Goal: Transaction & Acquisition: Purchase product/service

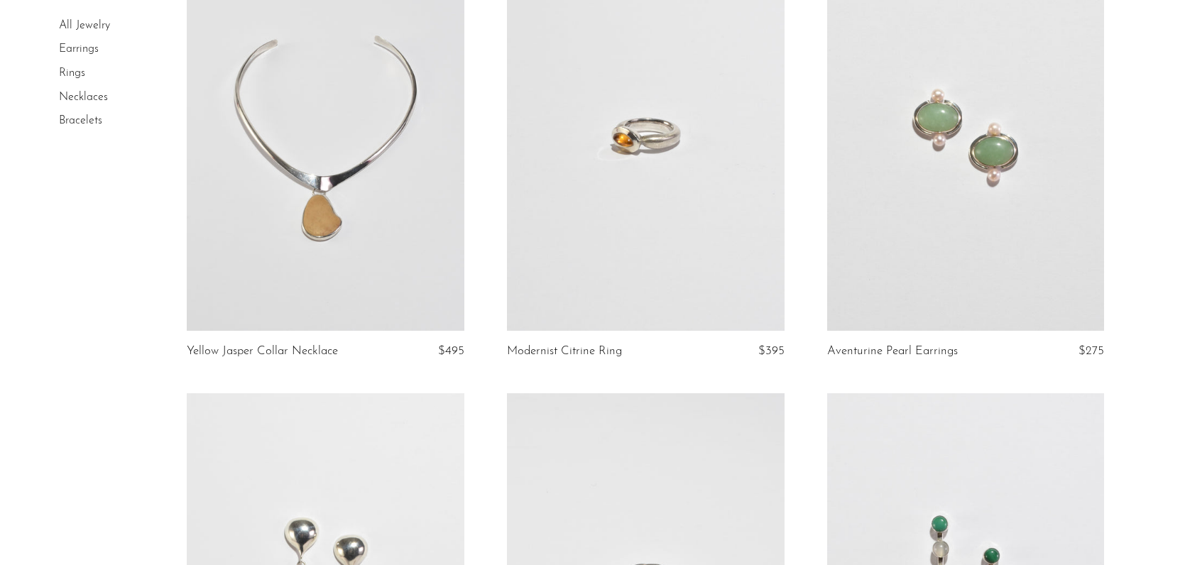
scroll to position [165, 0]
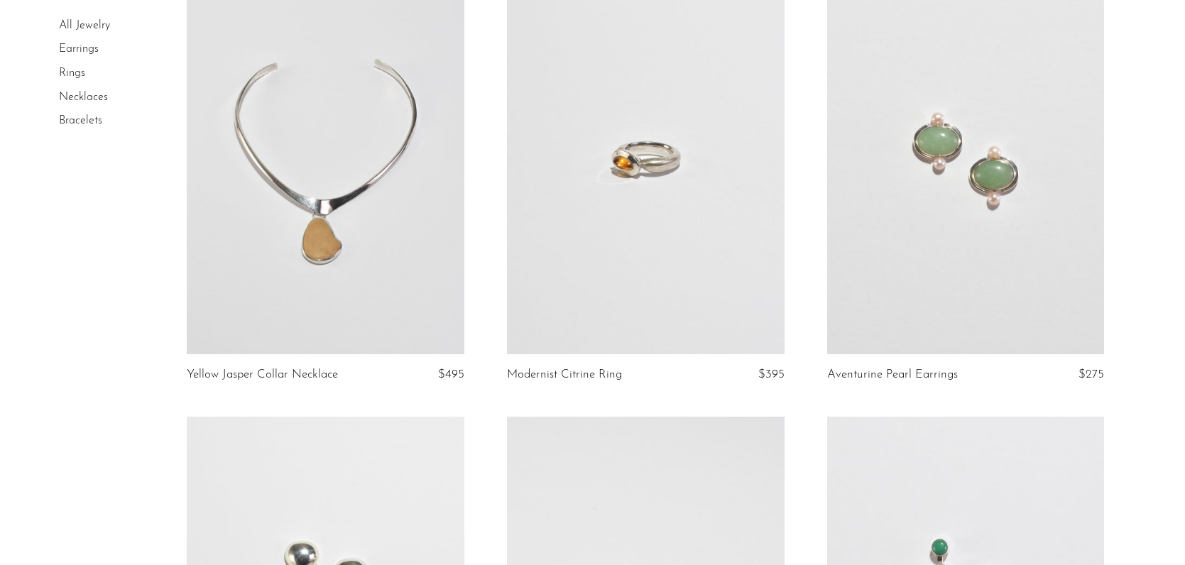
click at [876, 292] on link at bounding box center [966, 160] width 278 height 388
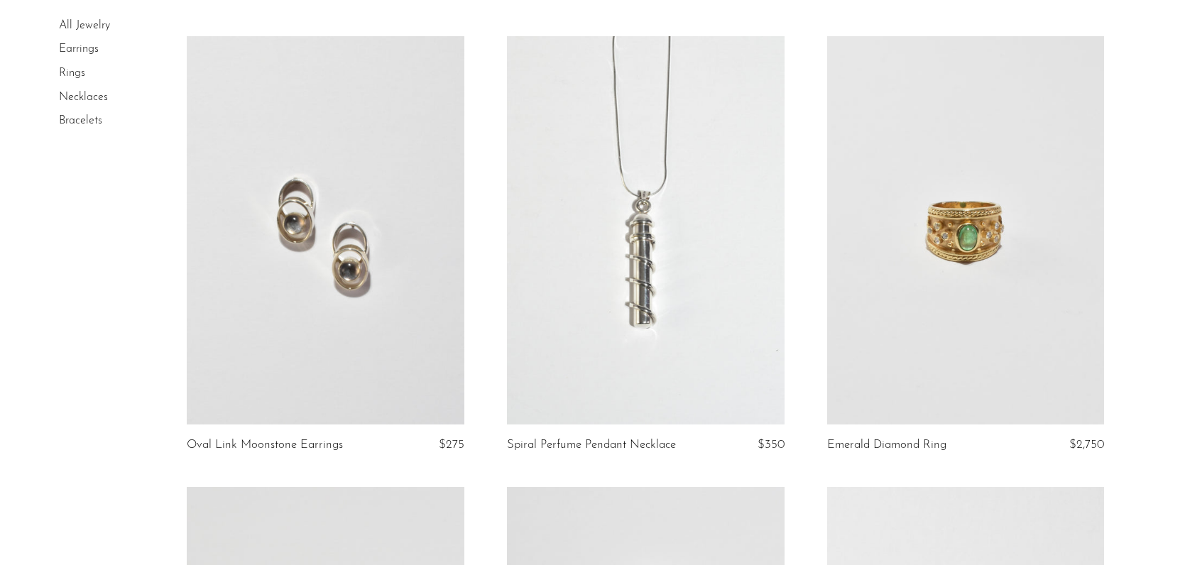
scroll to position [1448, 0]
click at [344, 357] on link at bounding box center [326, 229] width 278 height 388
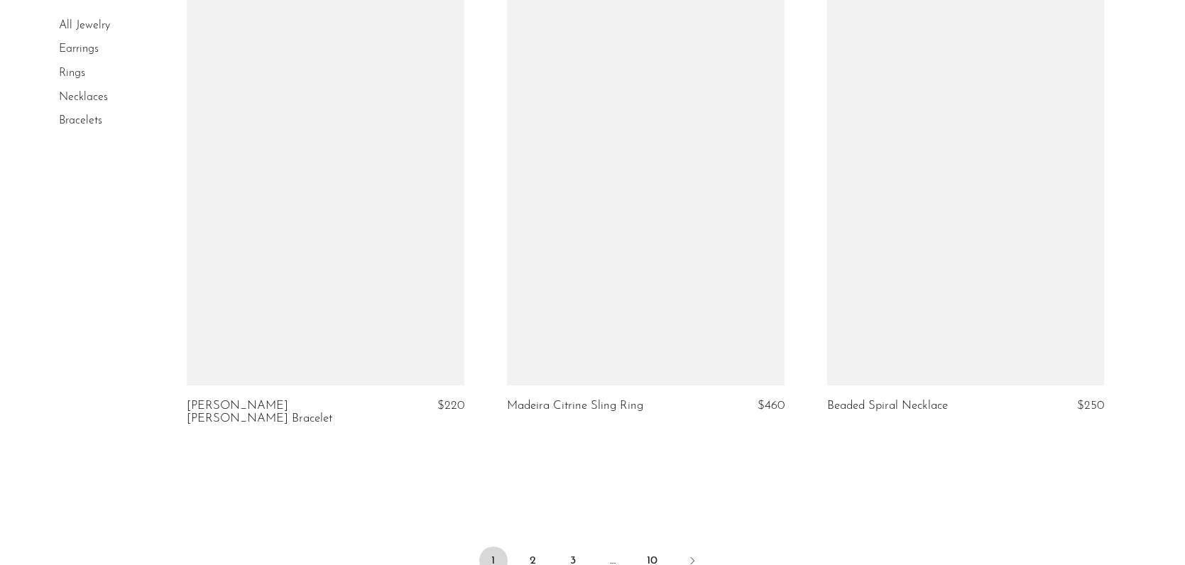
scroll to position [5160, 0]
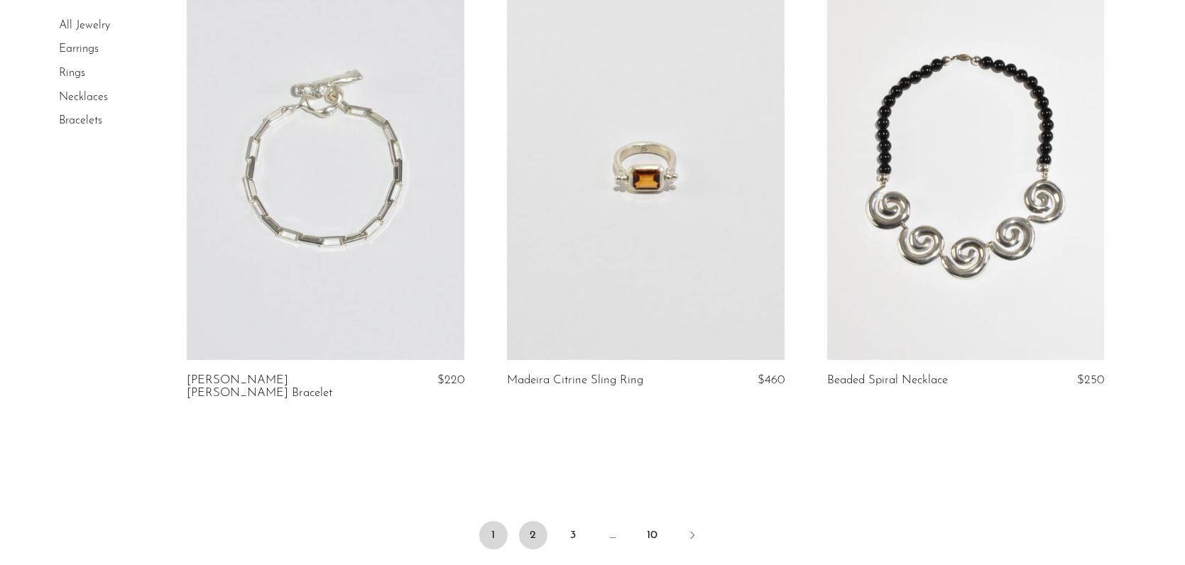
click at [524, 521] on link "2" at bounding box center [533, 535] width 28 height 28
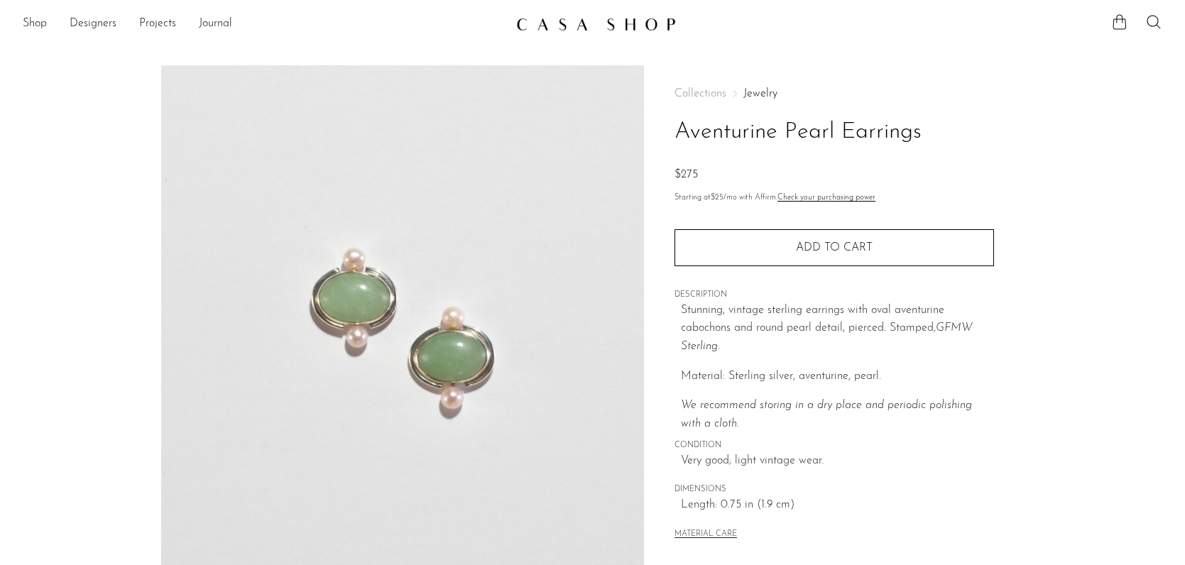
scroll to position [359, 0]
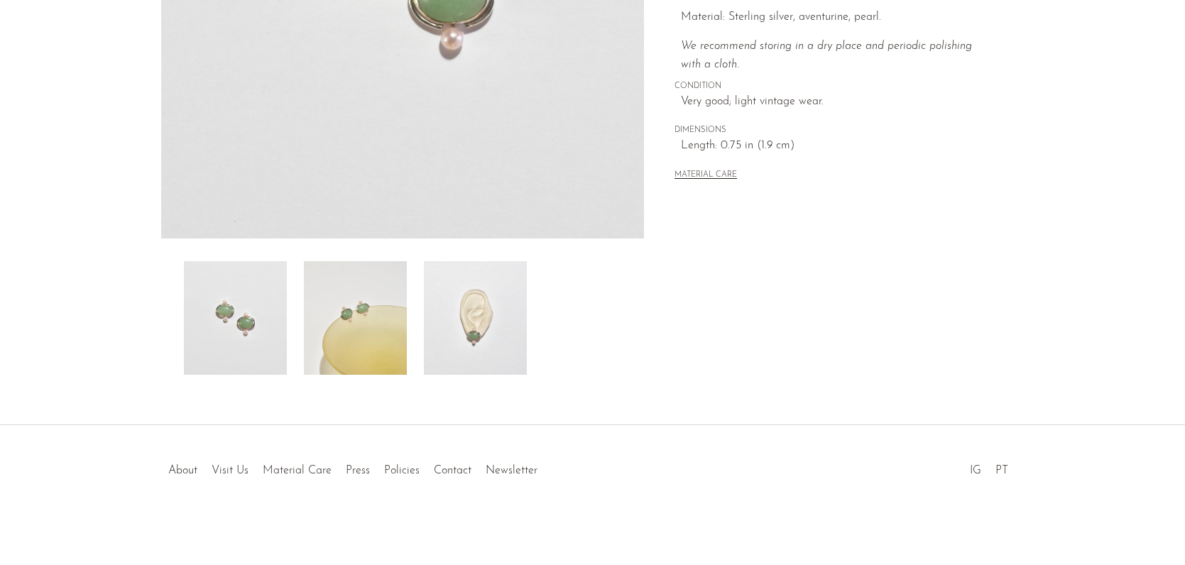
click at [431, 315] on img at bounding box center [475, 318] width 103 height 114
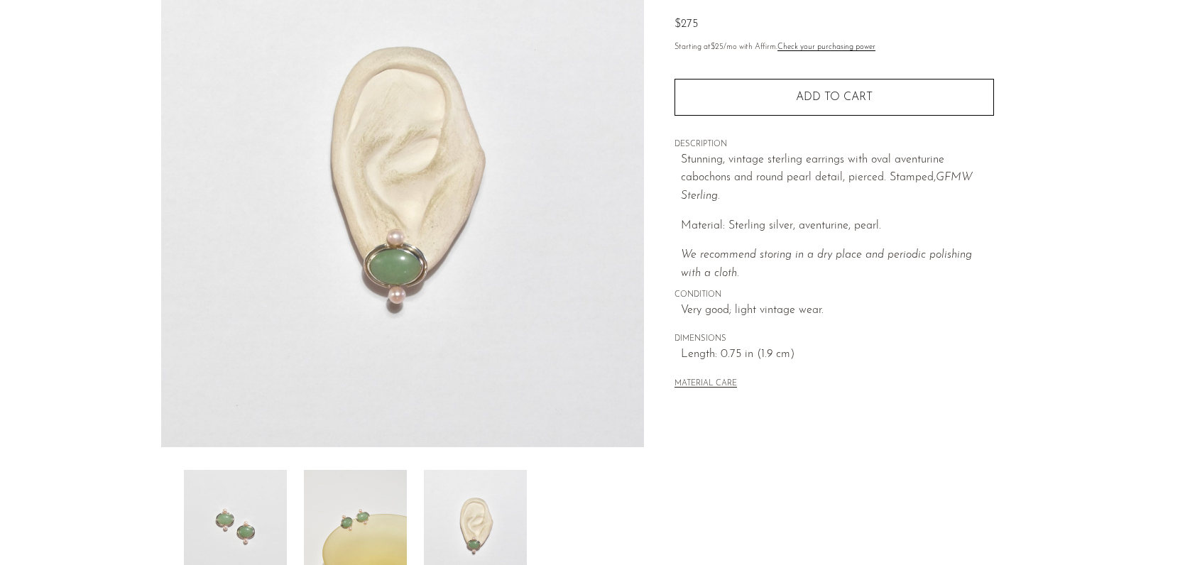
scroll to position [163, 0]
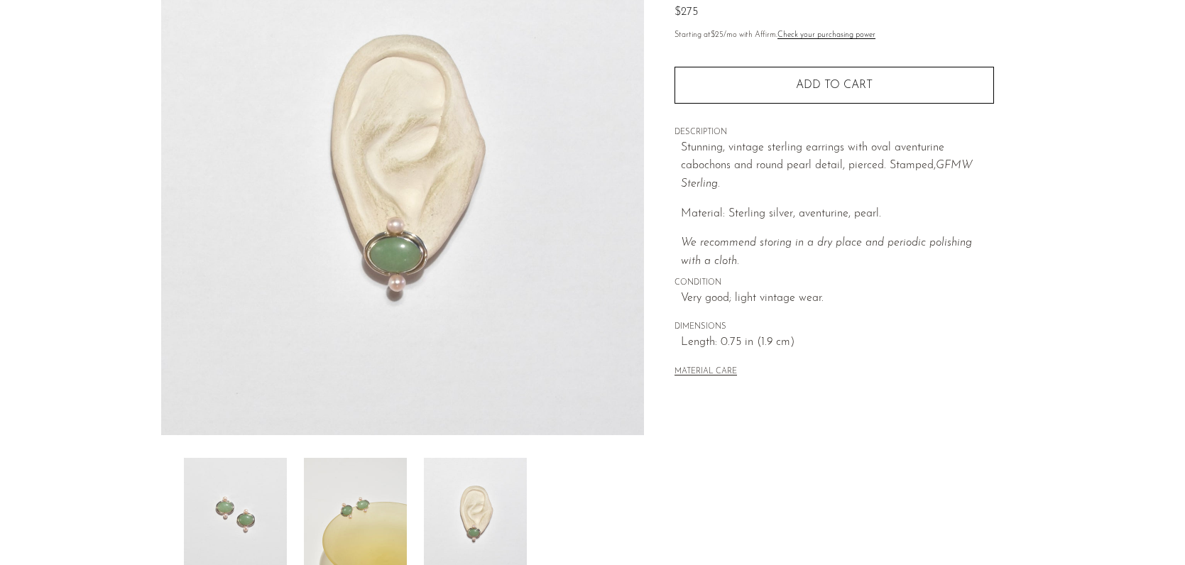
click at [374, 530] on img at bounding box center [355, 515] width 103 height 114
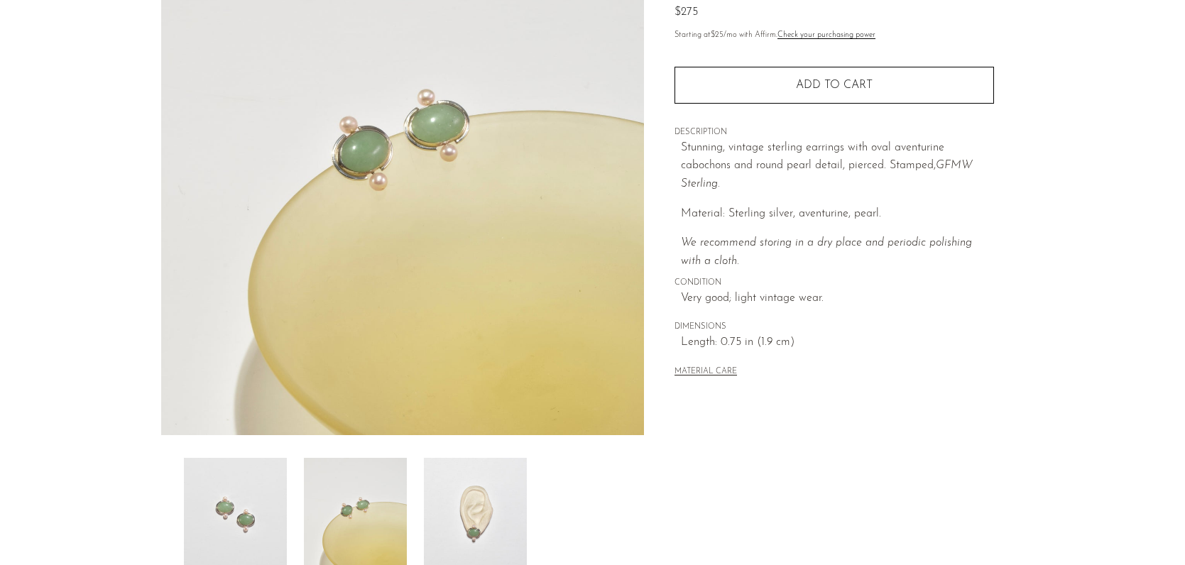
click at [249, 503] on img at bounding box center [235, 515] width 103 height 114
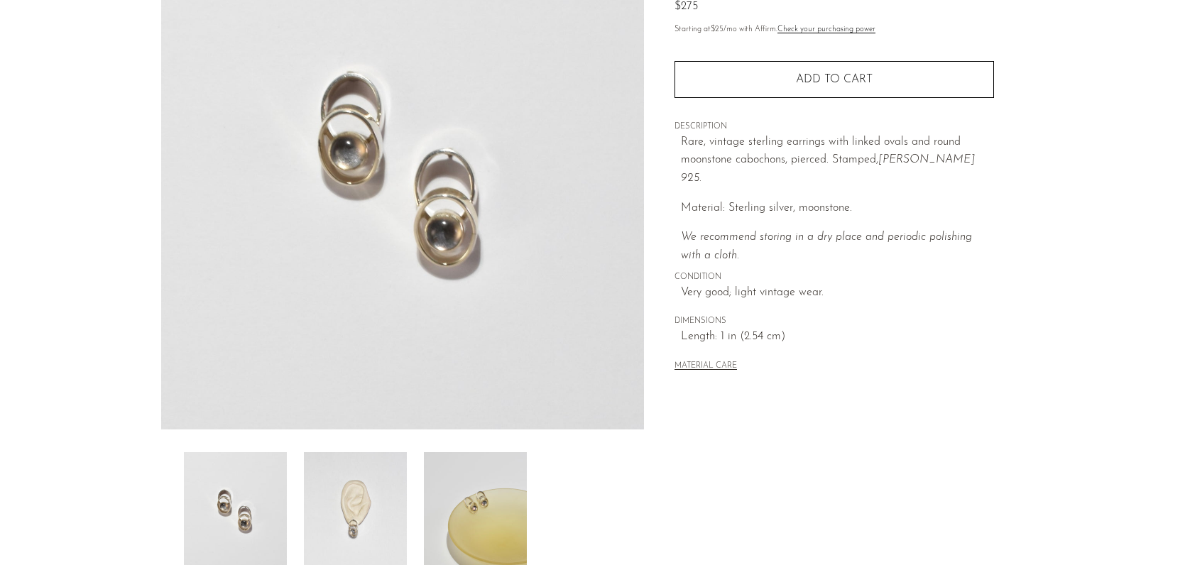
scroll to position [359, 0]
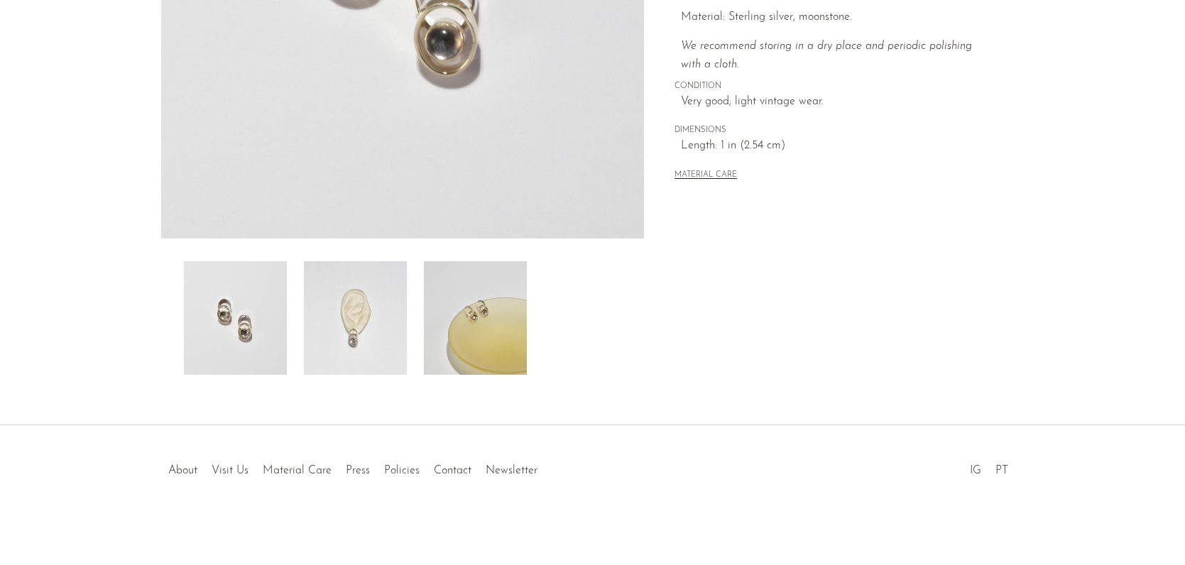
click at [474, 313] on img at bounding box center [475, 318] width 103 height 114
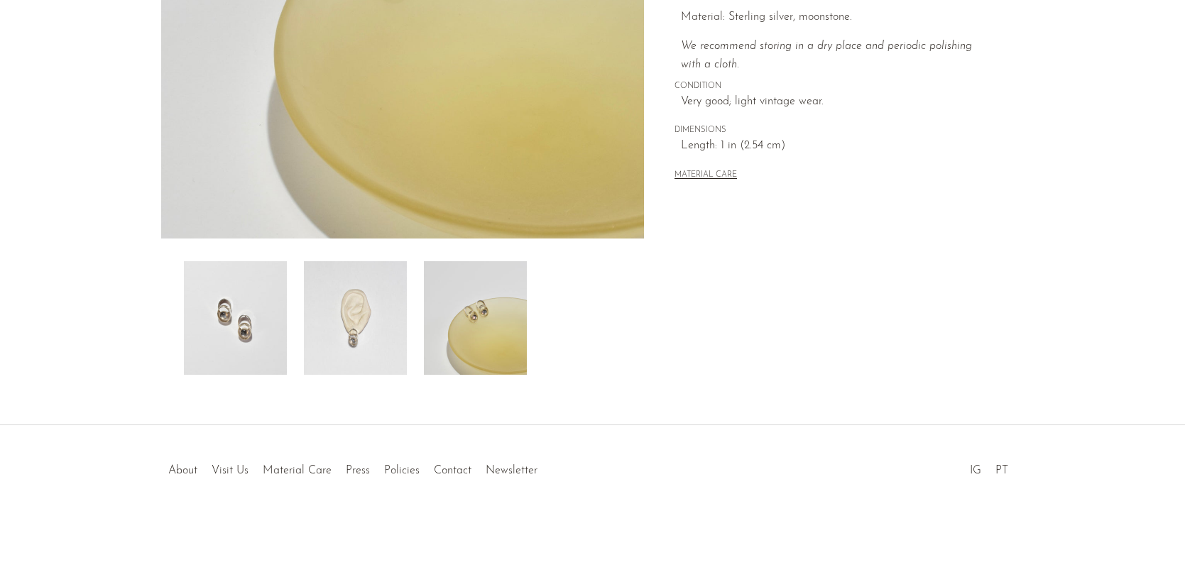
click at [371, 335] on img at bounding box center [355, 318] width 103 height 114
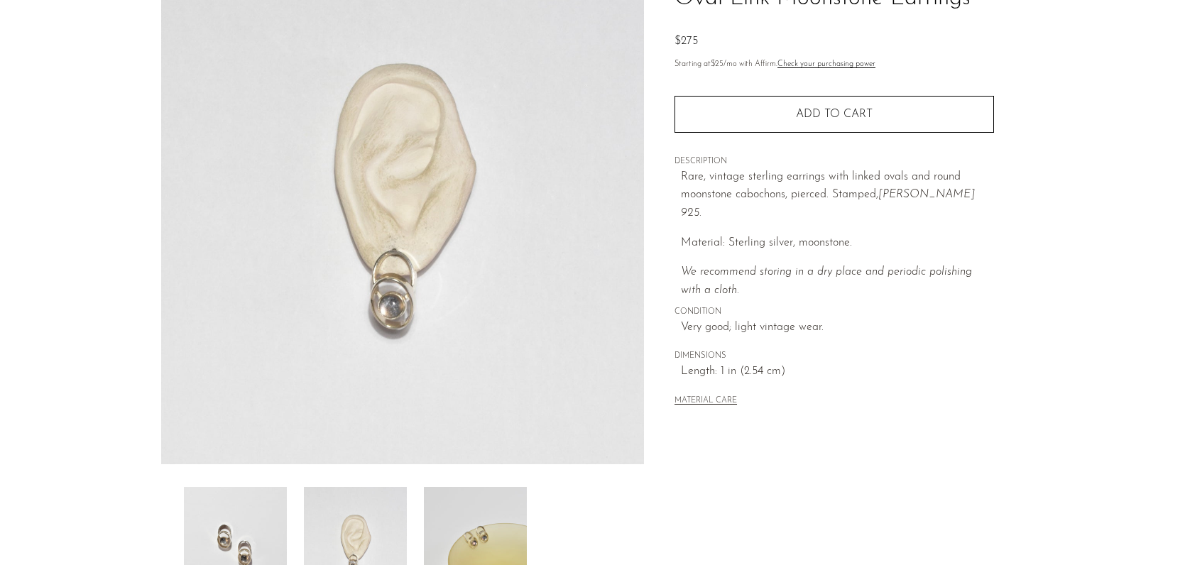
scroll to position [126, 0]
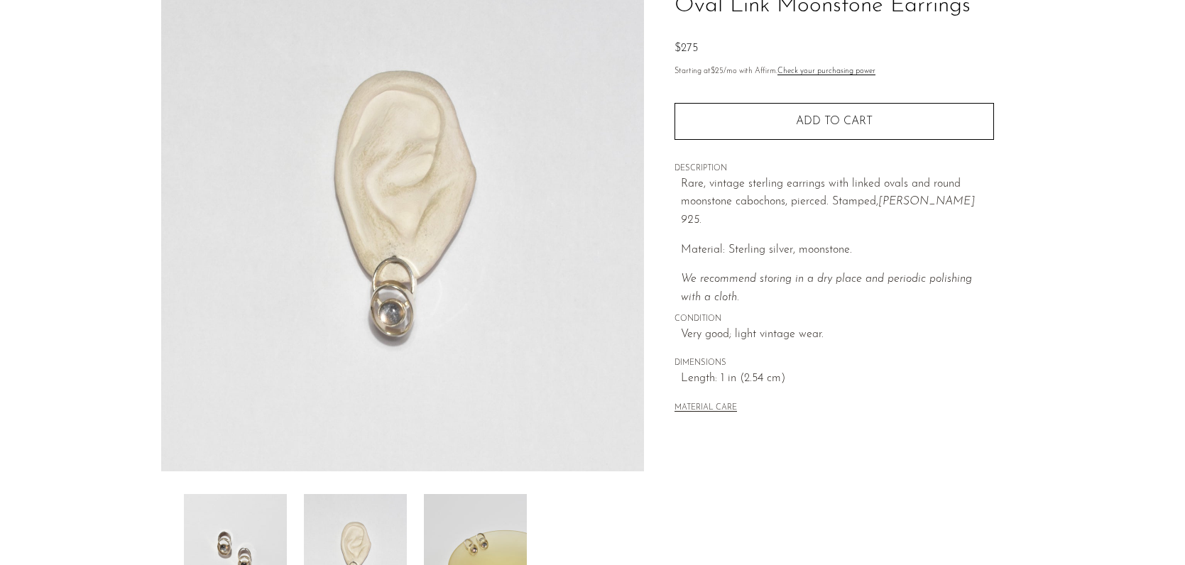
click at [248, 530] on img at bounding box center [235, 551] width 103 height 114
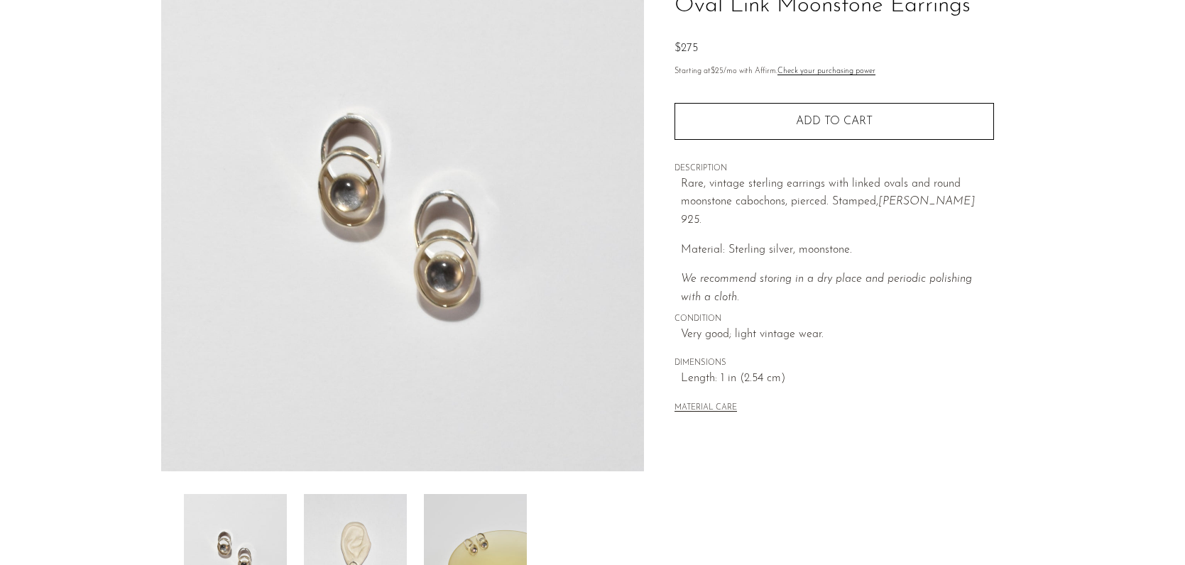
click at [344, 535] on img at bounding box center [355, 551] width 103 height 114
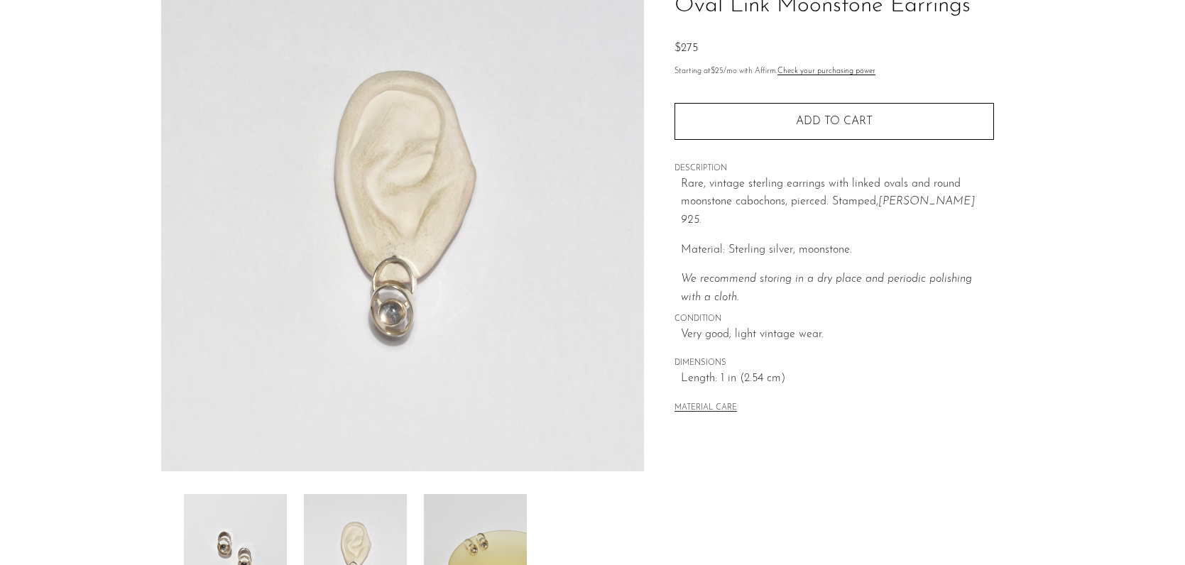
scroll to position [0, 0]
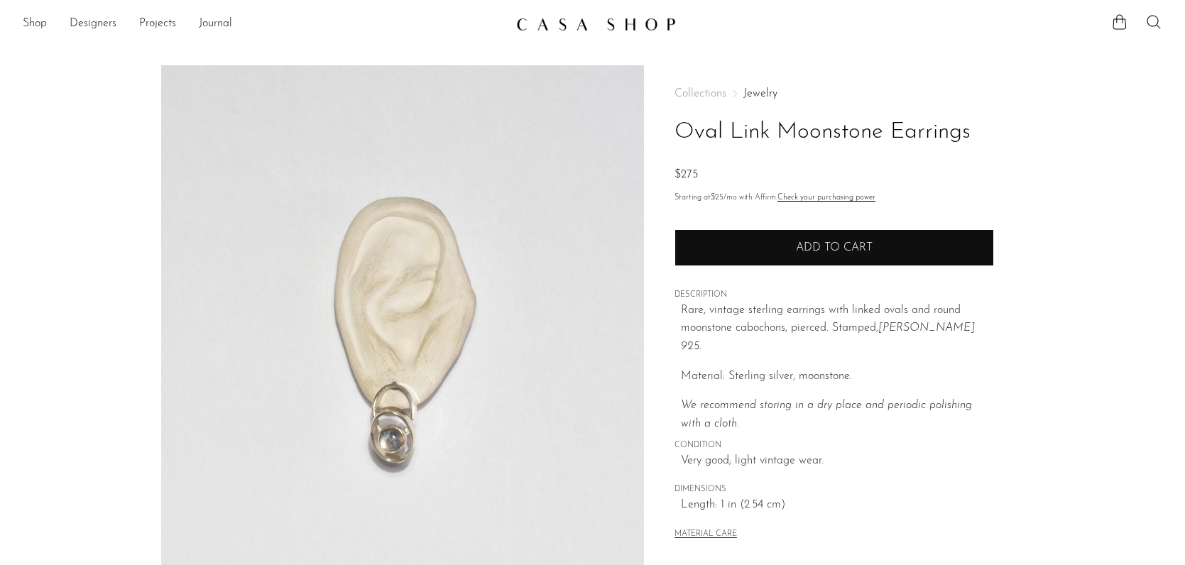
click at [748, 263] on button "Add to cart" at bounding box center [833, 247] width 319 height 37
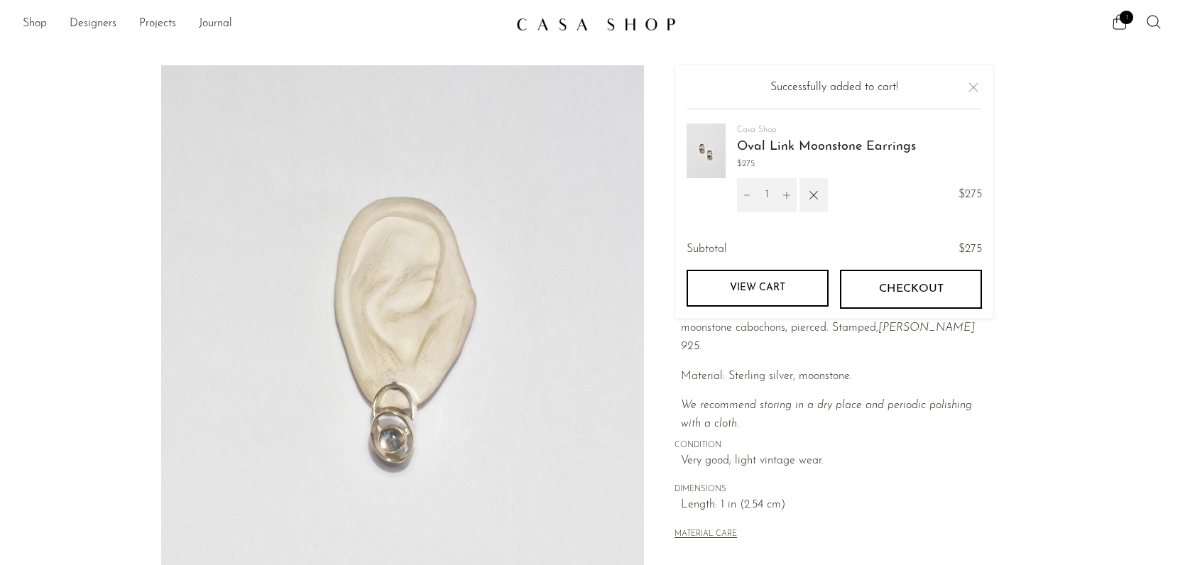
click at [745, 292] on link "View cart" at bounding box center [758, 288] width 142 height 37
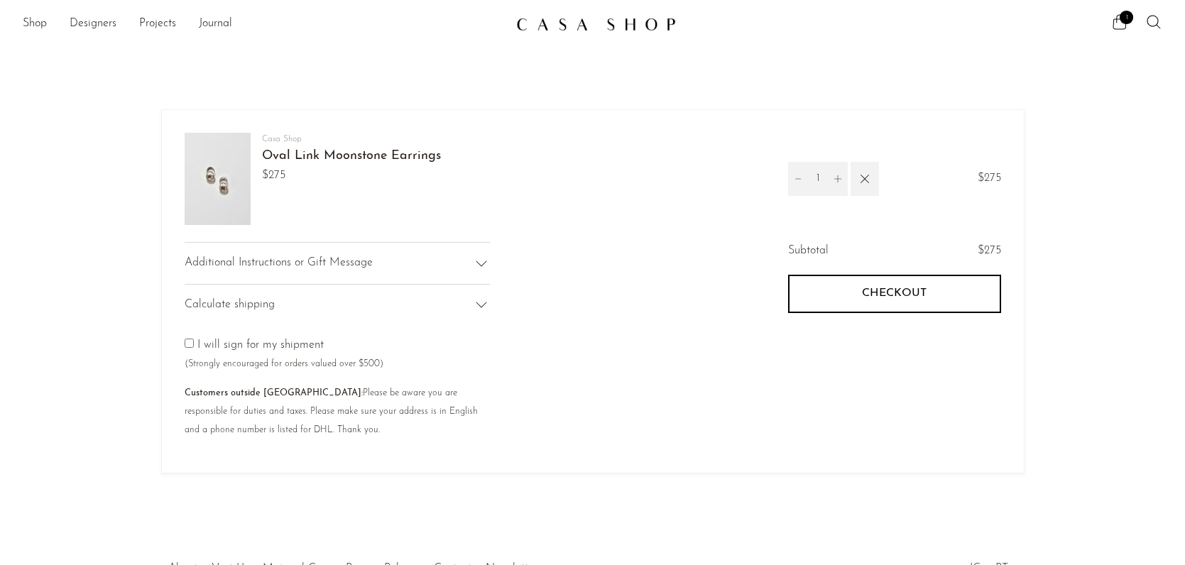
click at [856, 288] on button "Checkout" at bounding box center [894, 294] width 213 height 38
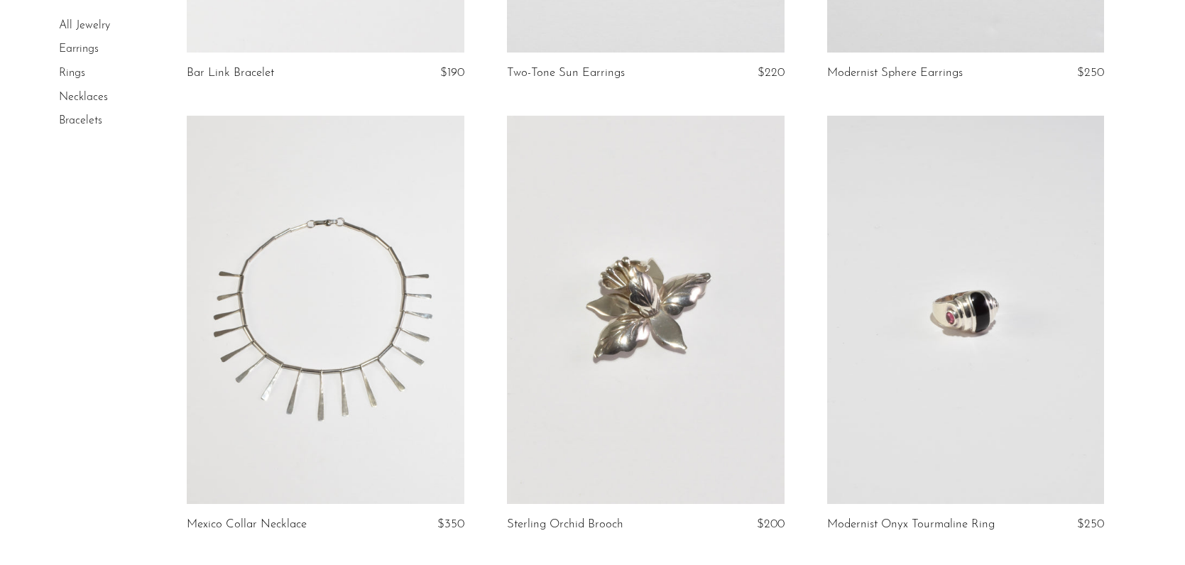
scroll to position [1370, 0]
